Goal: Task Accomplishment & Management: Manage account settings

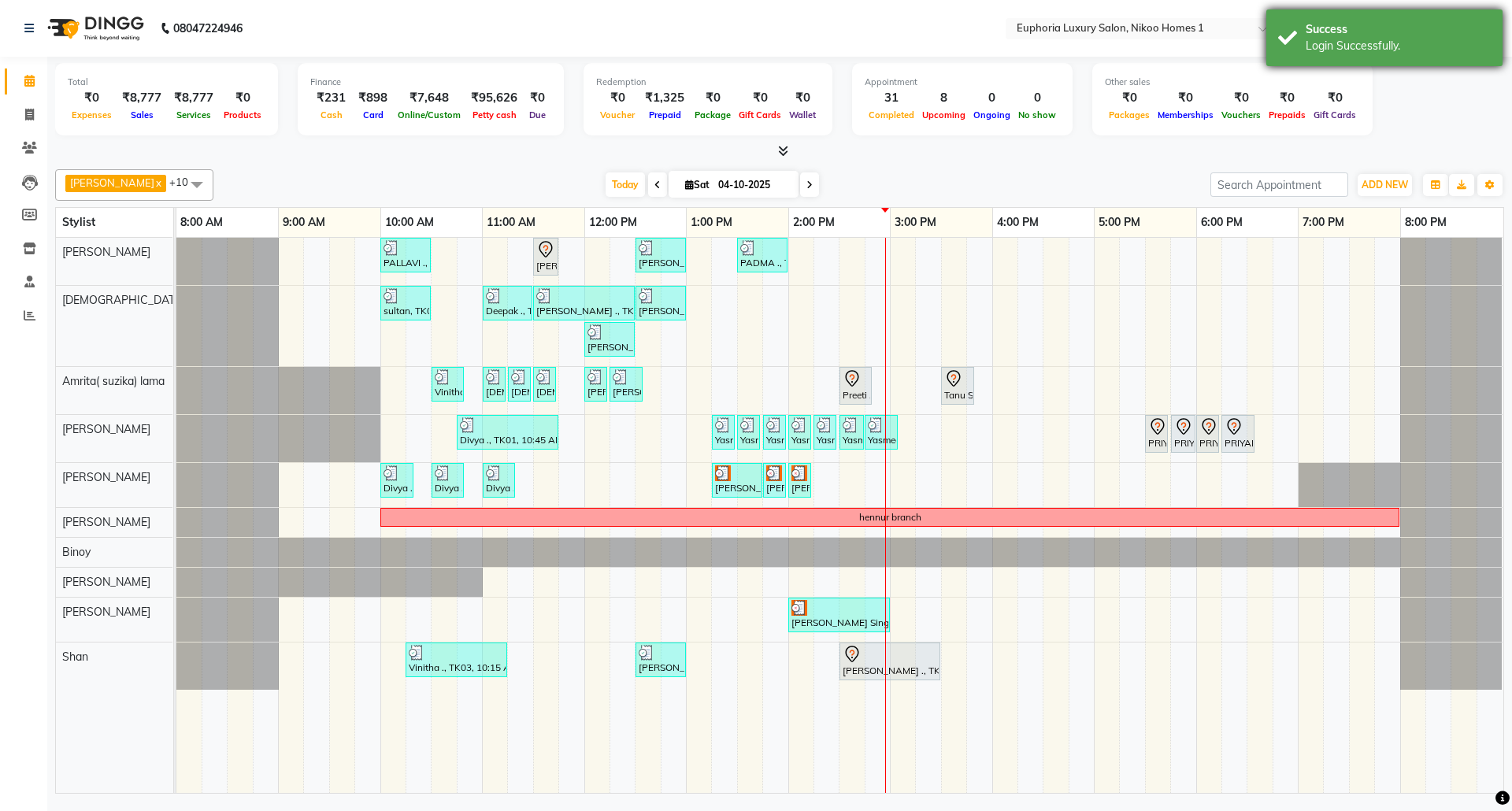
click at [1377, 42] on div "Login Successfully." at bounding box center [1397, 46] width 185 height 17
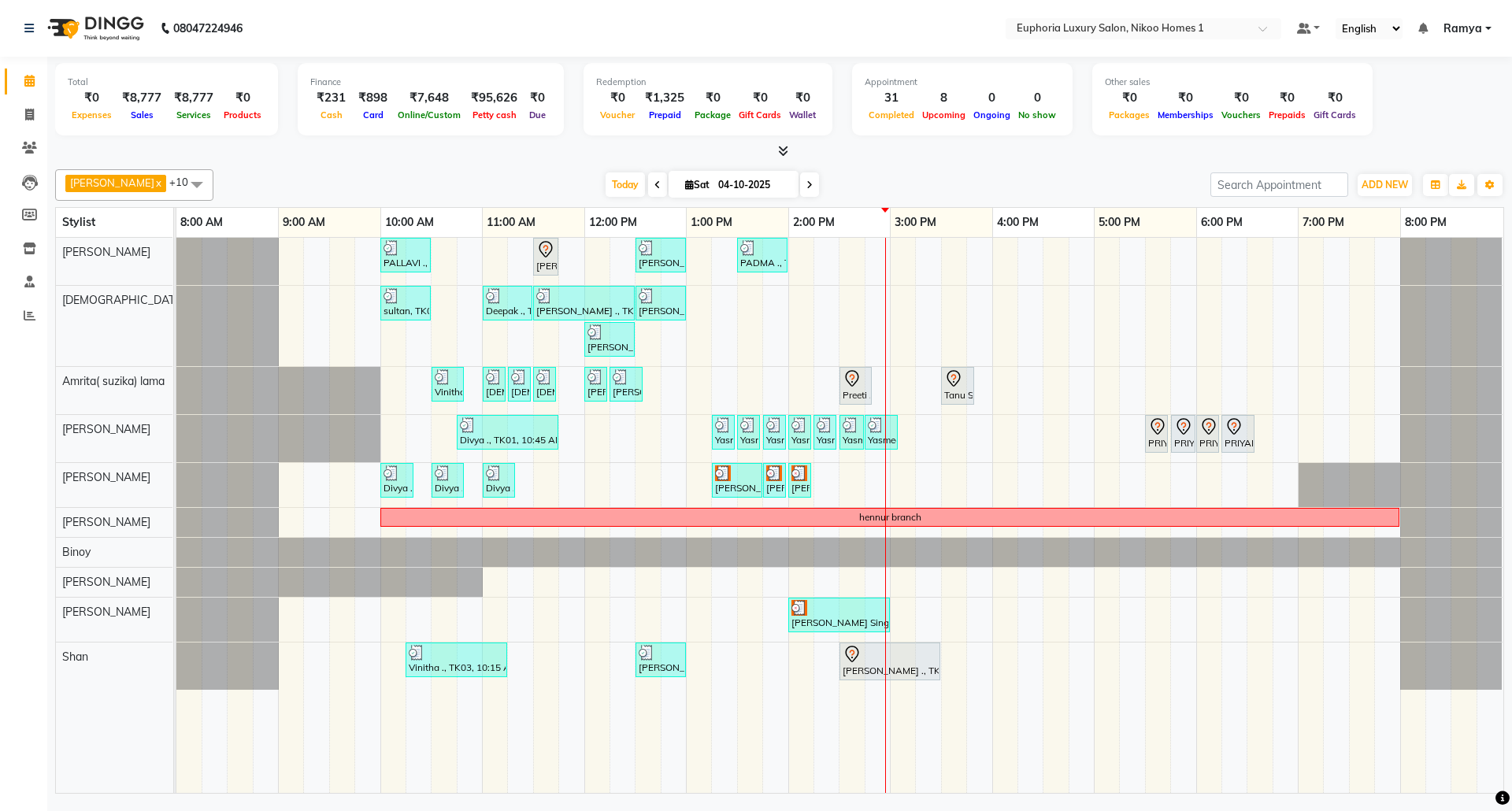
click at [1487, 25] on link "Ramya" at bounding box center [1467, 29] width 48 height 17
click at [1424, 110] on link "Sign out" at bounding box center [1410, 108] width 144 height 24
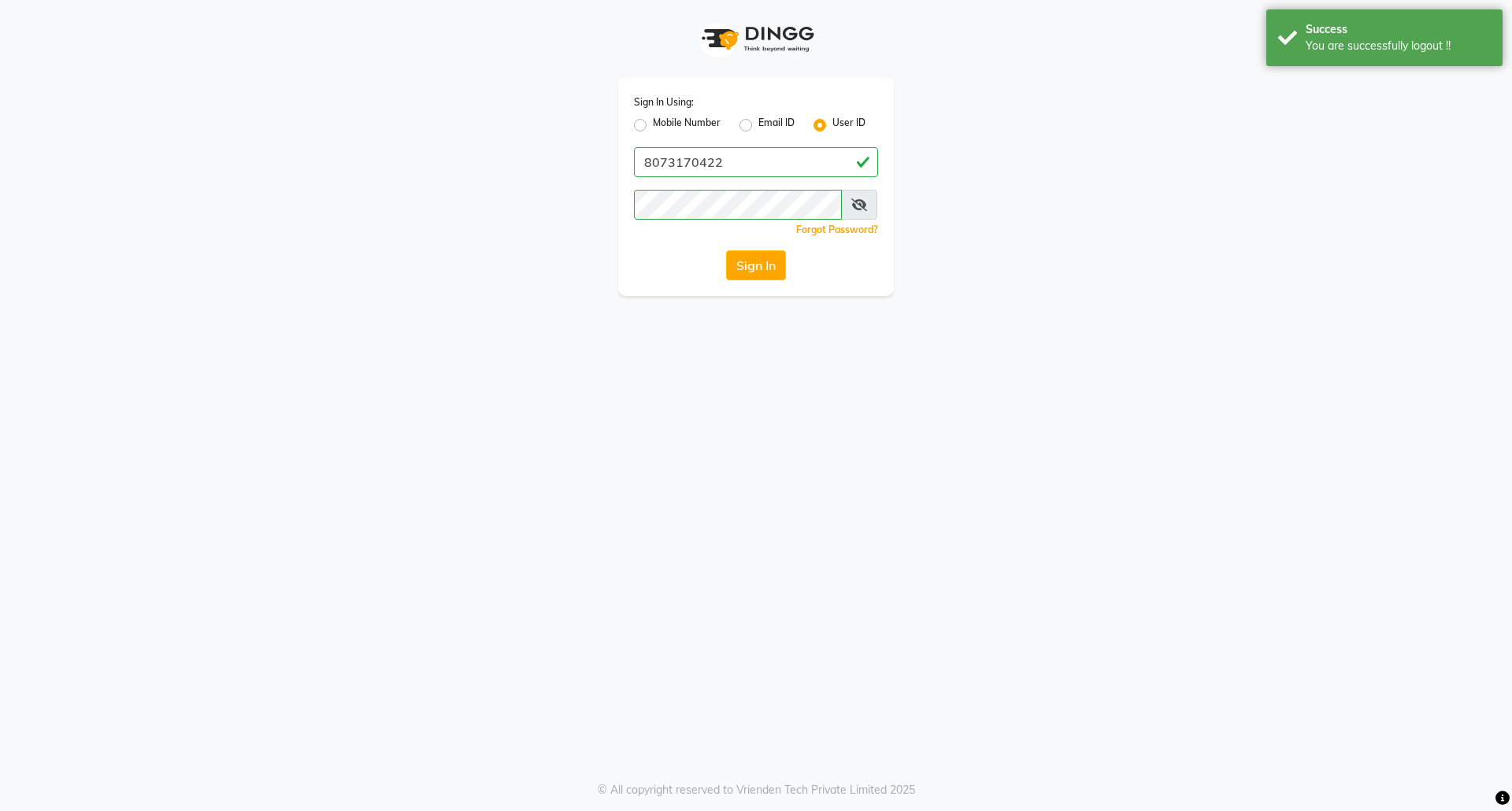
click at [653, 123] on label "Mobile Number" at bounding box center [687, 125] width 68 height 19
click at [653, 123] on input "Mobile Number" at bounding box center [658, 120] width 10 height 10
radio input "true"
radio input "false"
click at [750, 165] on input "Username" at bounding box center [782, 162] width 191 height 30
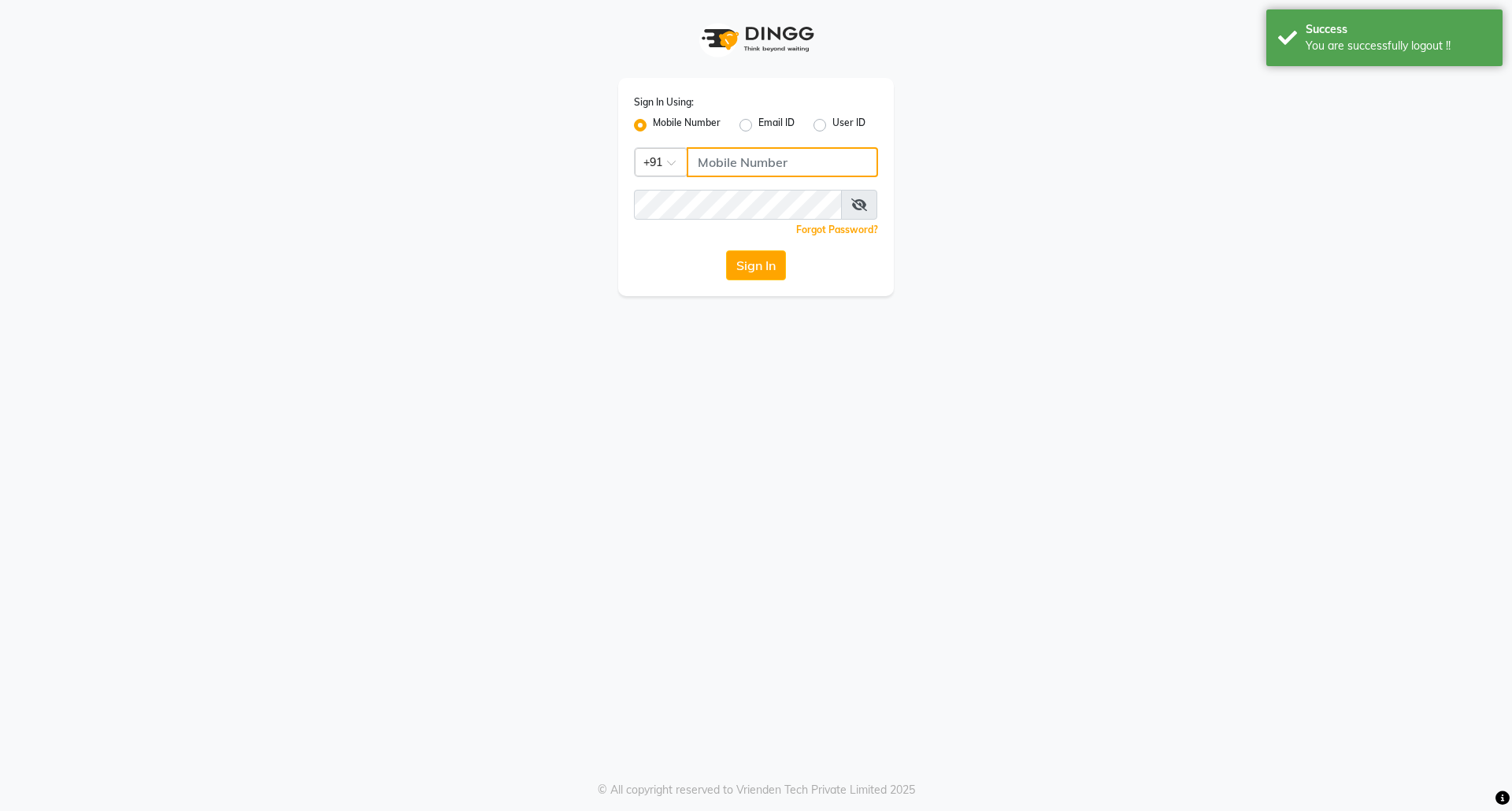
type input "7760179992"
click at [747, 278] on button "Sign In" at bounding box center [756, 265] width 60 height 30
